Goal: Communication & Community: Answer question/provide support

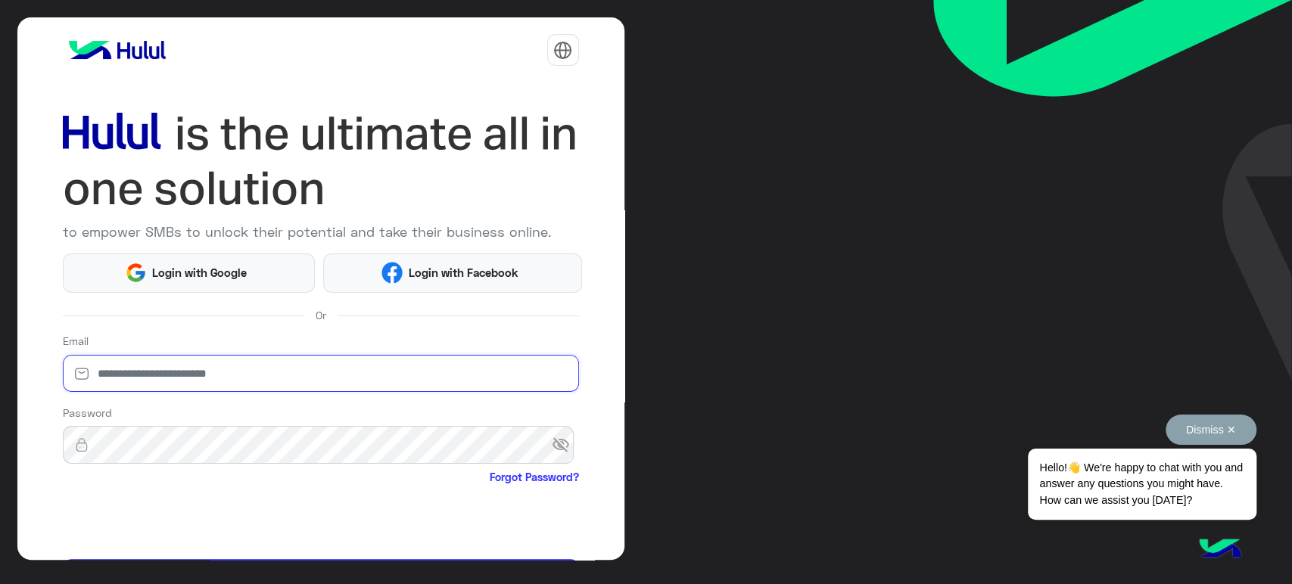
type input "**********"
click at [1208, 425] on button "Dismiss ✕" at bounding box center [1210, 430] width 91 height 30
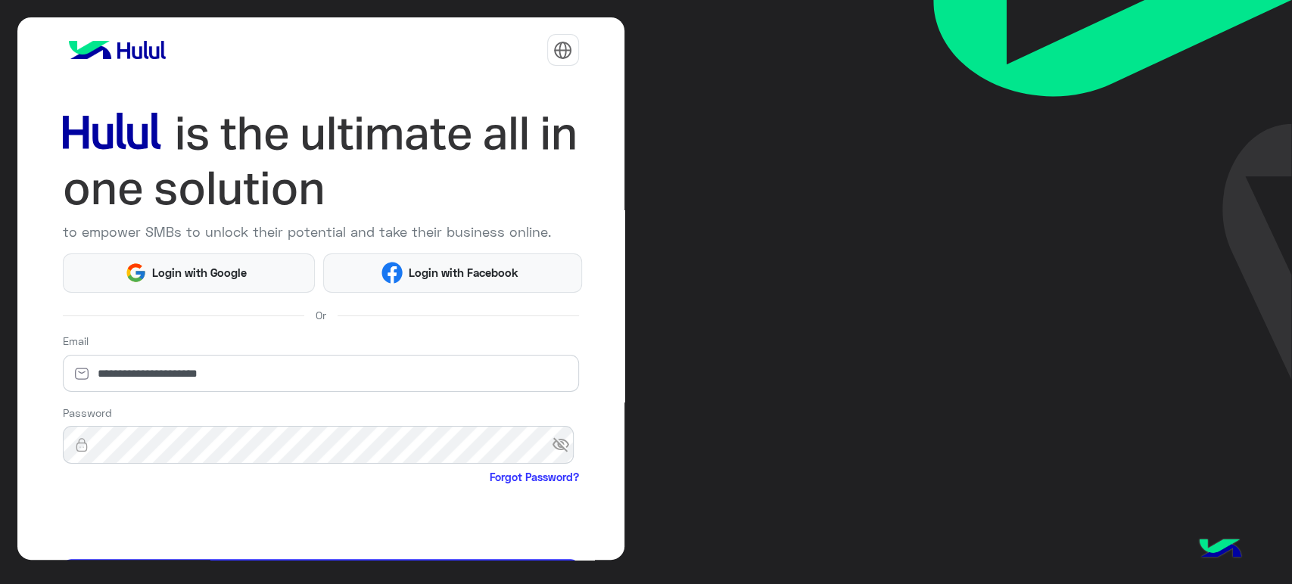
click at [935, 364] on img at bounding box center [1112, 190] width 359 height 380
click at [436, 271] on span "Login with Facebook" at bounding box center [463, 272] width 121 height 17
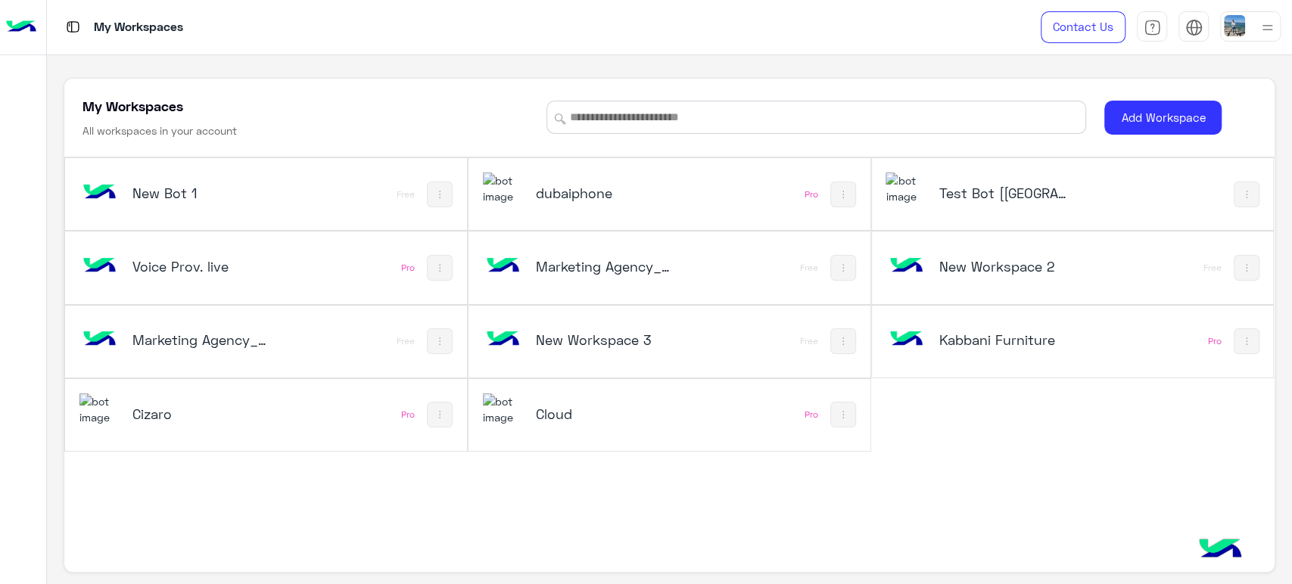
click at [795, 473] on div "New Bot 1 Free dubaiphone Pro Test Bot [QC] Voice Prov. live Pro Marketing Agen…" at bounding box center [668, 347] width 1209 height 381
click at [571, 211] on div "dubaiphone" at bounding box center [595, 195] width 224 height 44
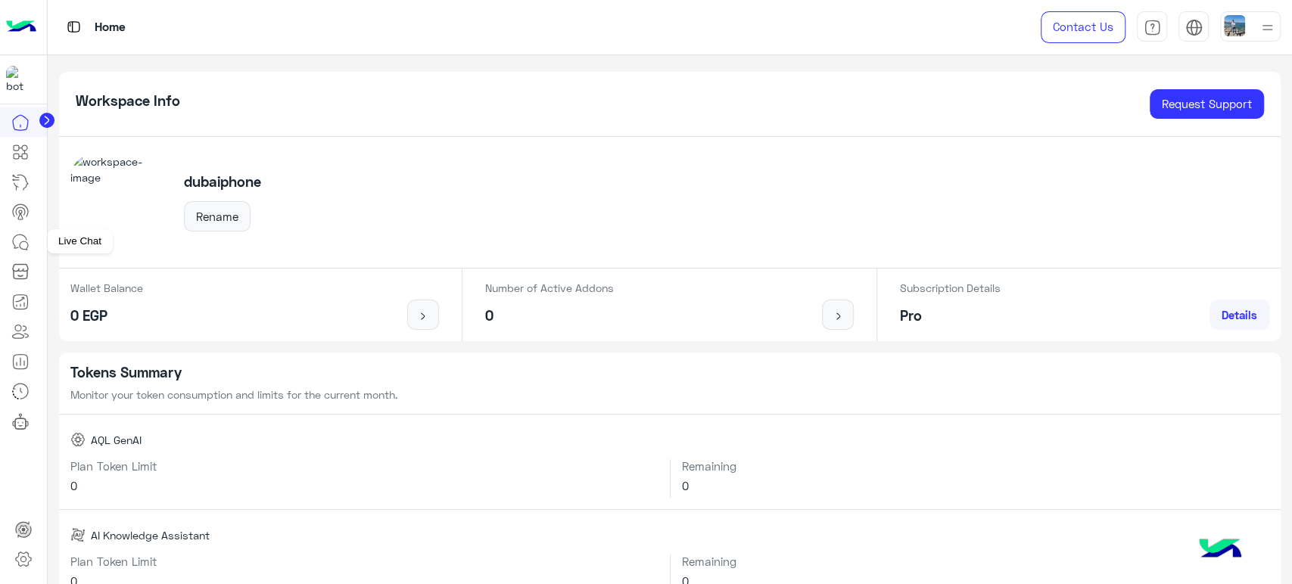
click at [26, 230] on link at bounding box center [20, 242] width 41 height 30
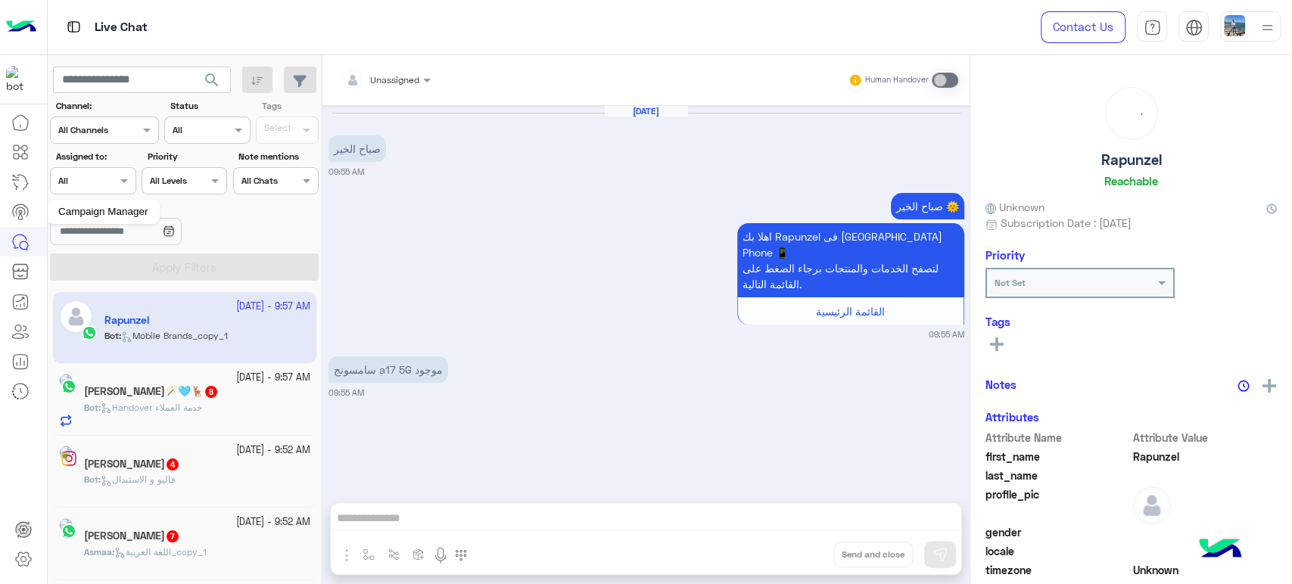
scroll to position [434, 0]
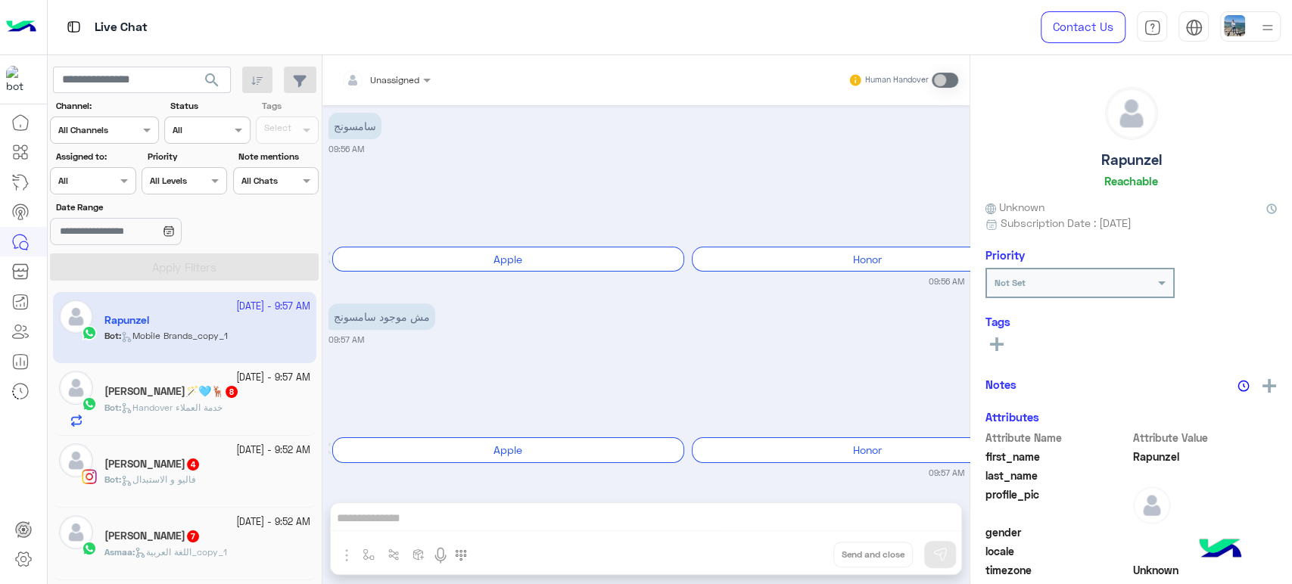
click at [93, 179] on div at bounding box center [93, 179] width 84 height 14
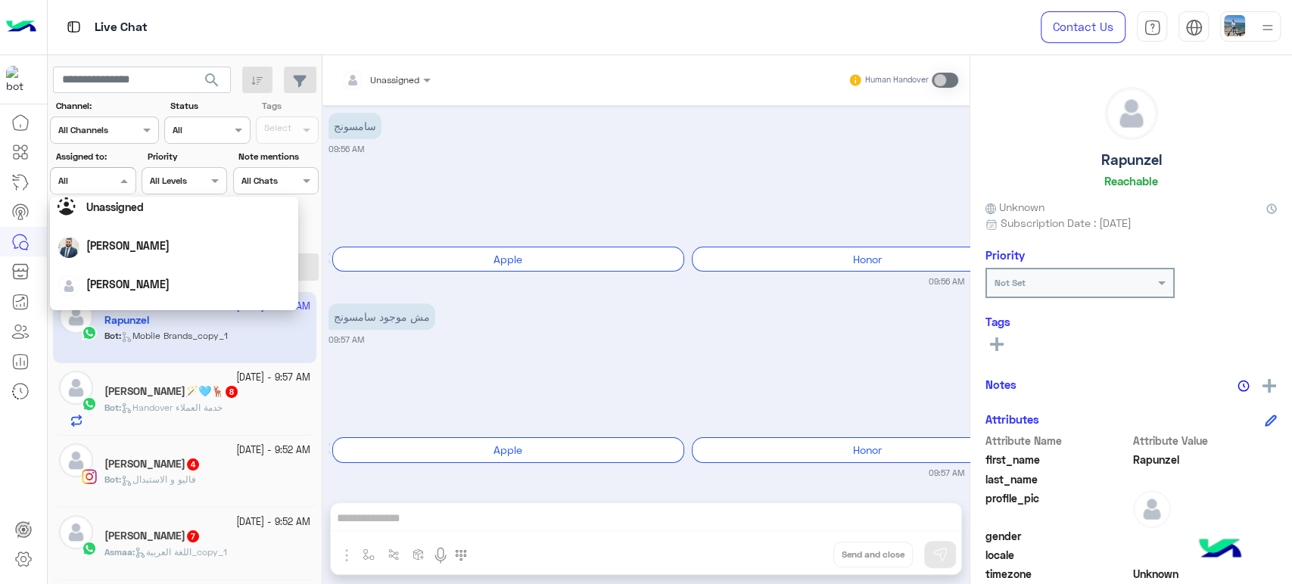
scroll to position [0, 0]
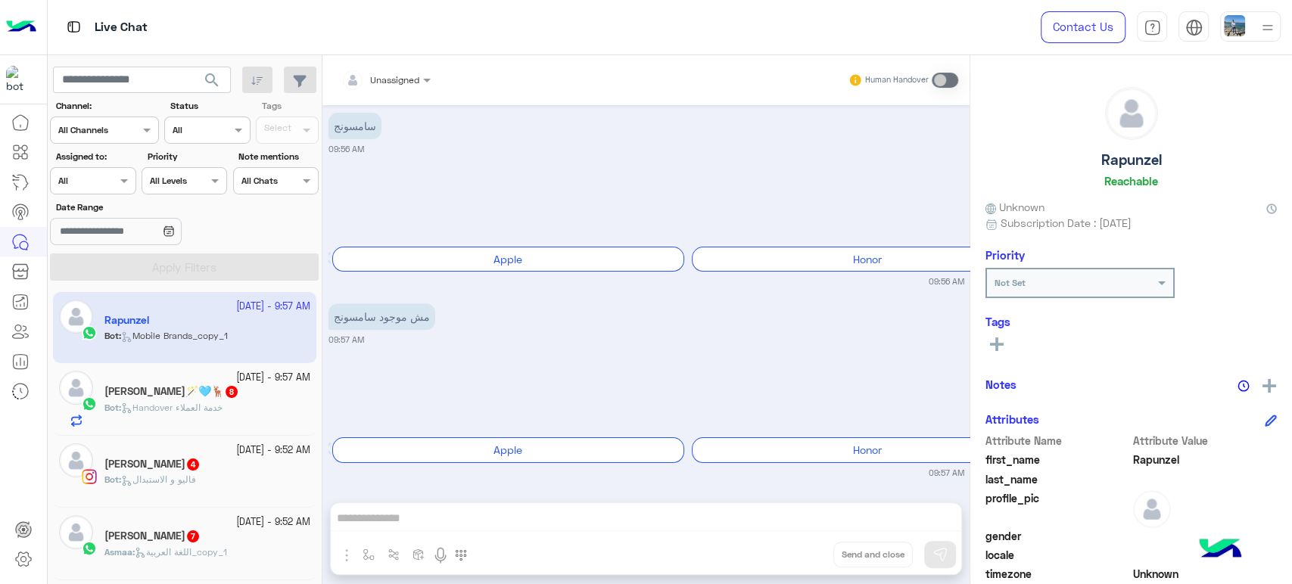
click at [271, 216] on div "Date Range" at bounding box center [185, 225] width 275 height 48
